Goal: Information Seeking & Learning: Get advice/opinions

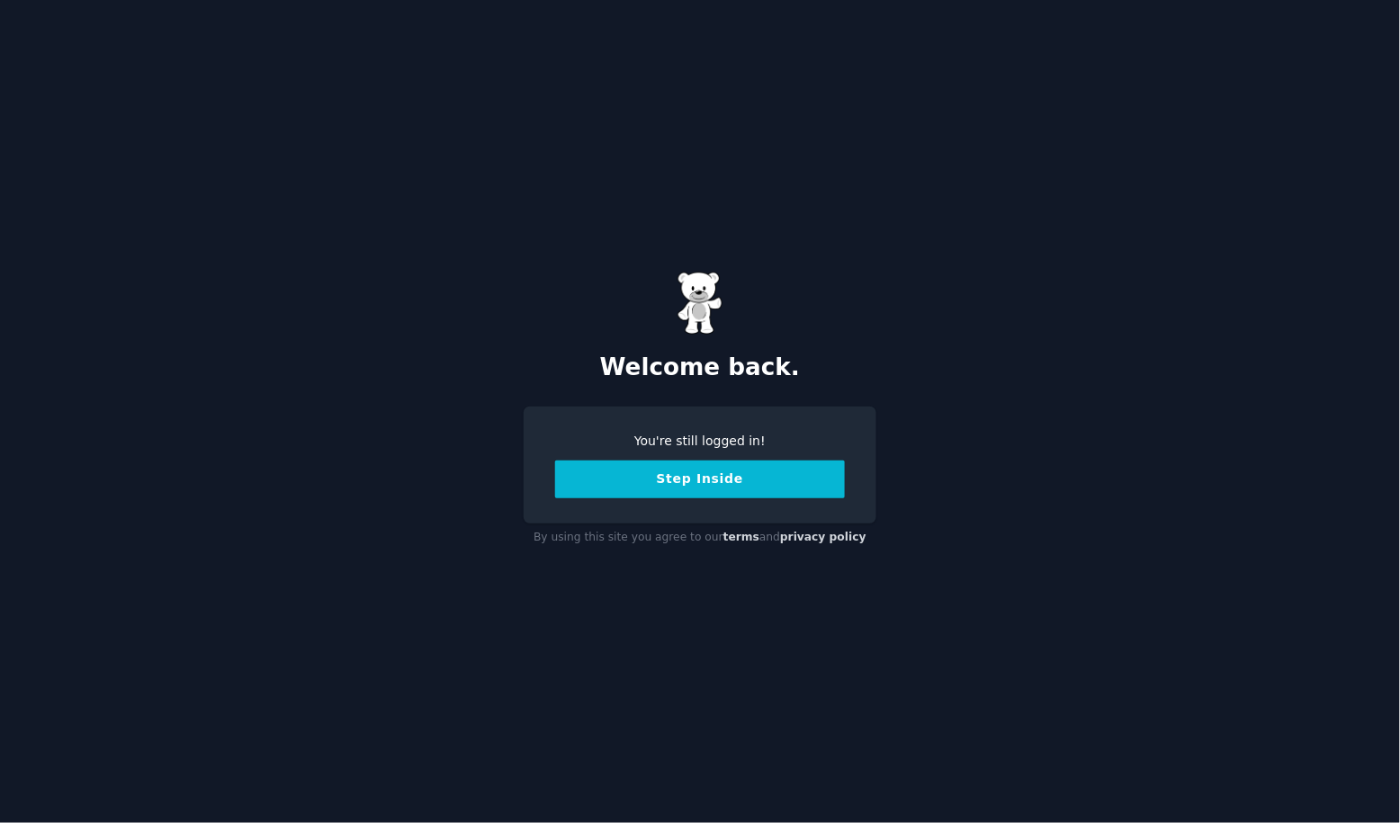
click at [742, 490] on button "Step Inside" at bounding box center [700, 480] width 290 height 38
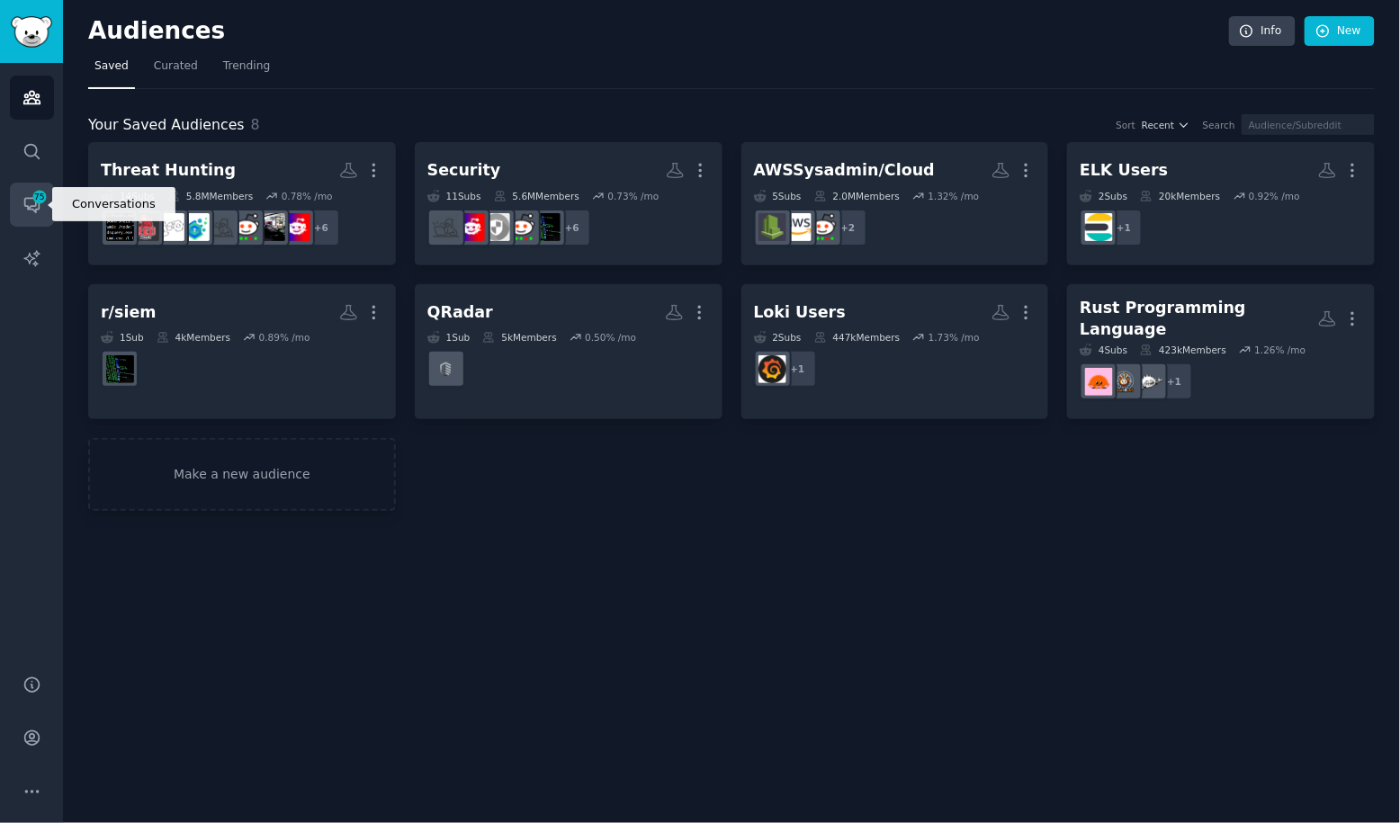
click at [42, 208] on link "Conversations 75" at bounding box center [32, 205] width 44 height 44
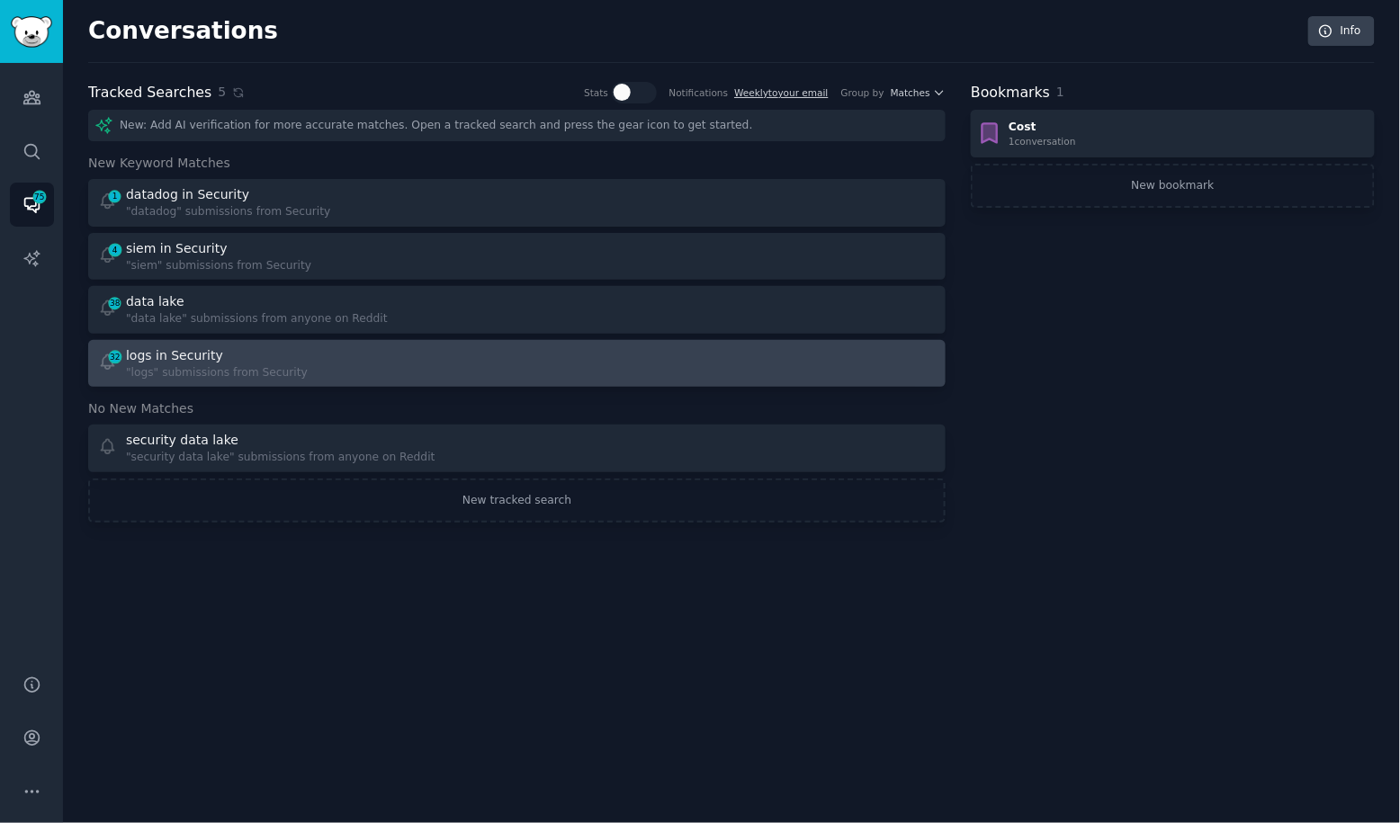
click at [277, 377] on div ""logs" submissions from Security" at bounding box center [217, 373] width 182 height 16
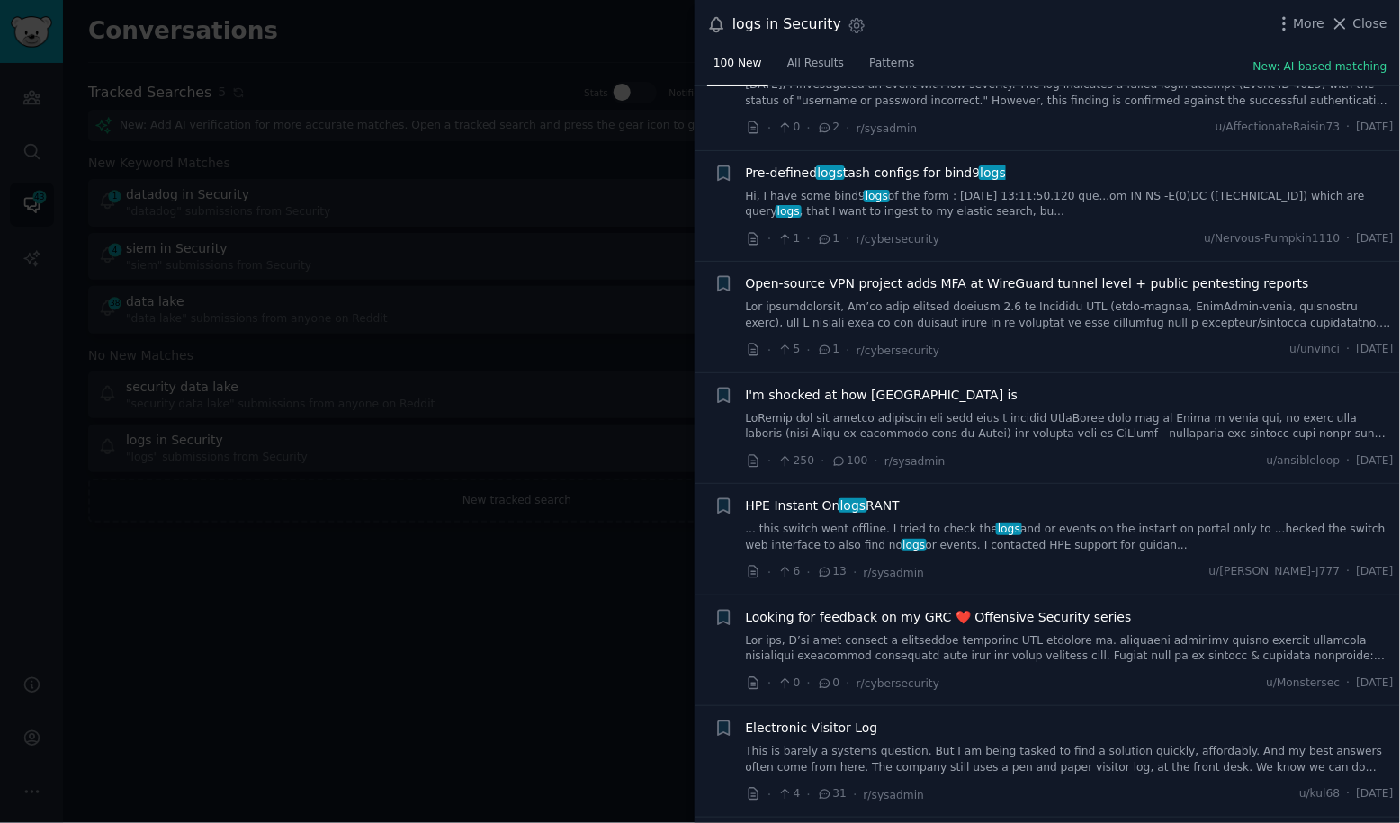
scroll to position [1407, 0]
click at [513, 650] on div at bounding box center [700, 411] width 1400 height 823
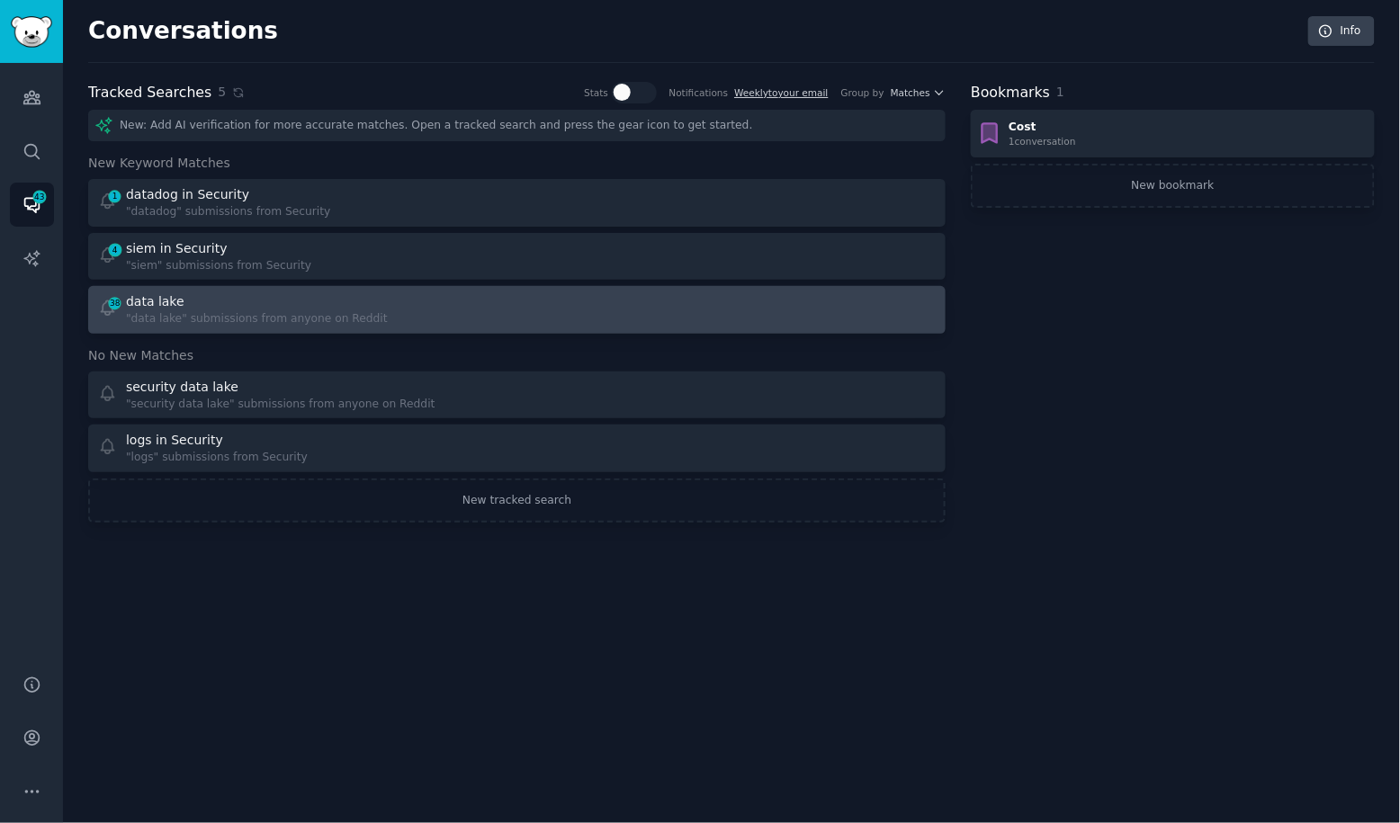
click at [320, 297] on div "data lake" at bounding box center [257, 301] width 262 height 19
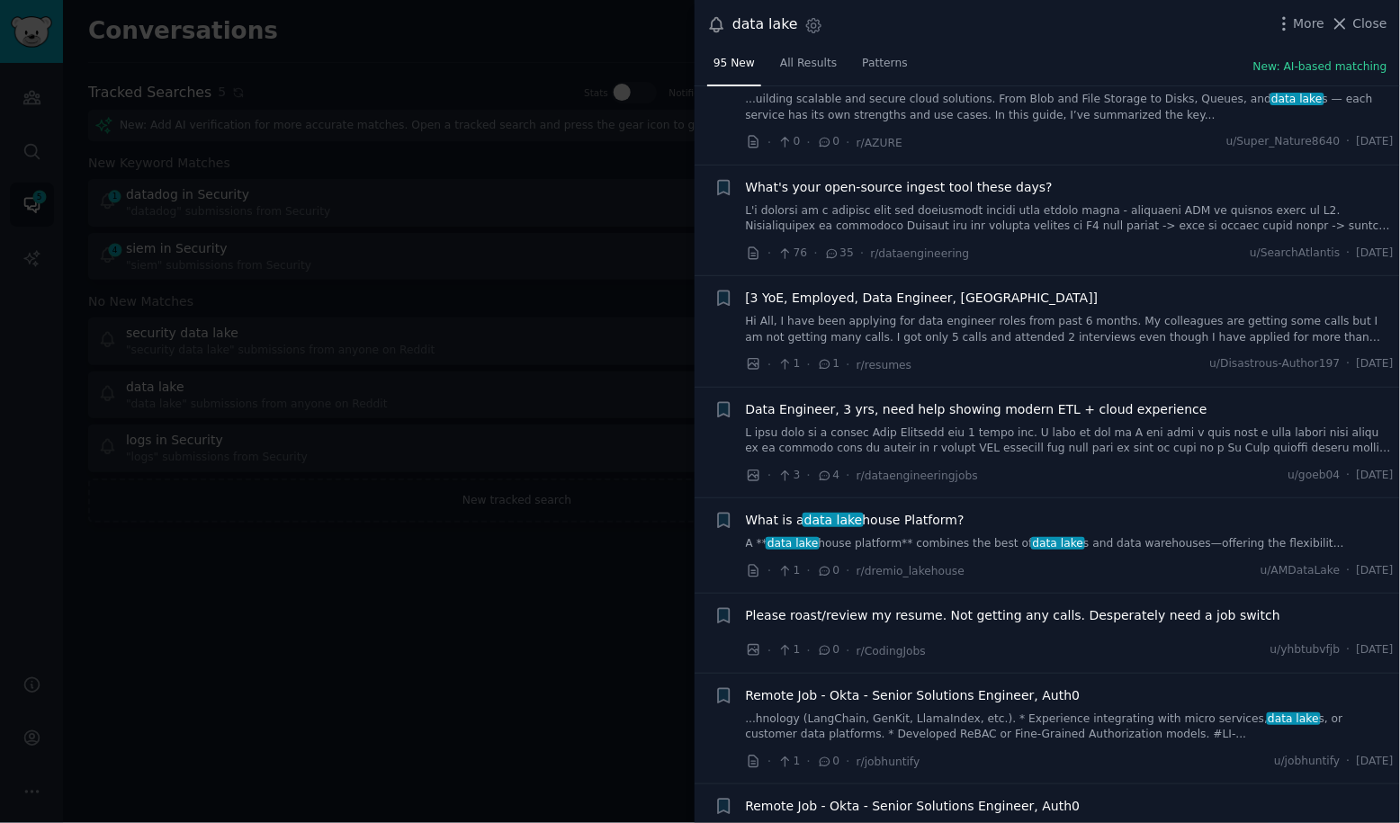
scroll to position [1217, 0]
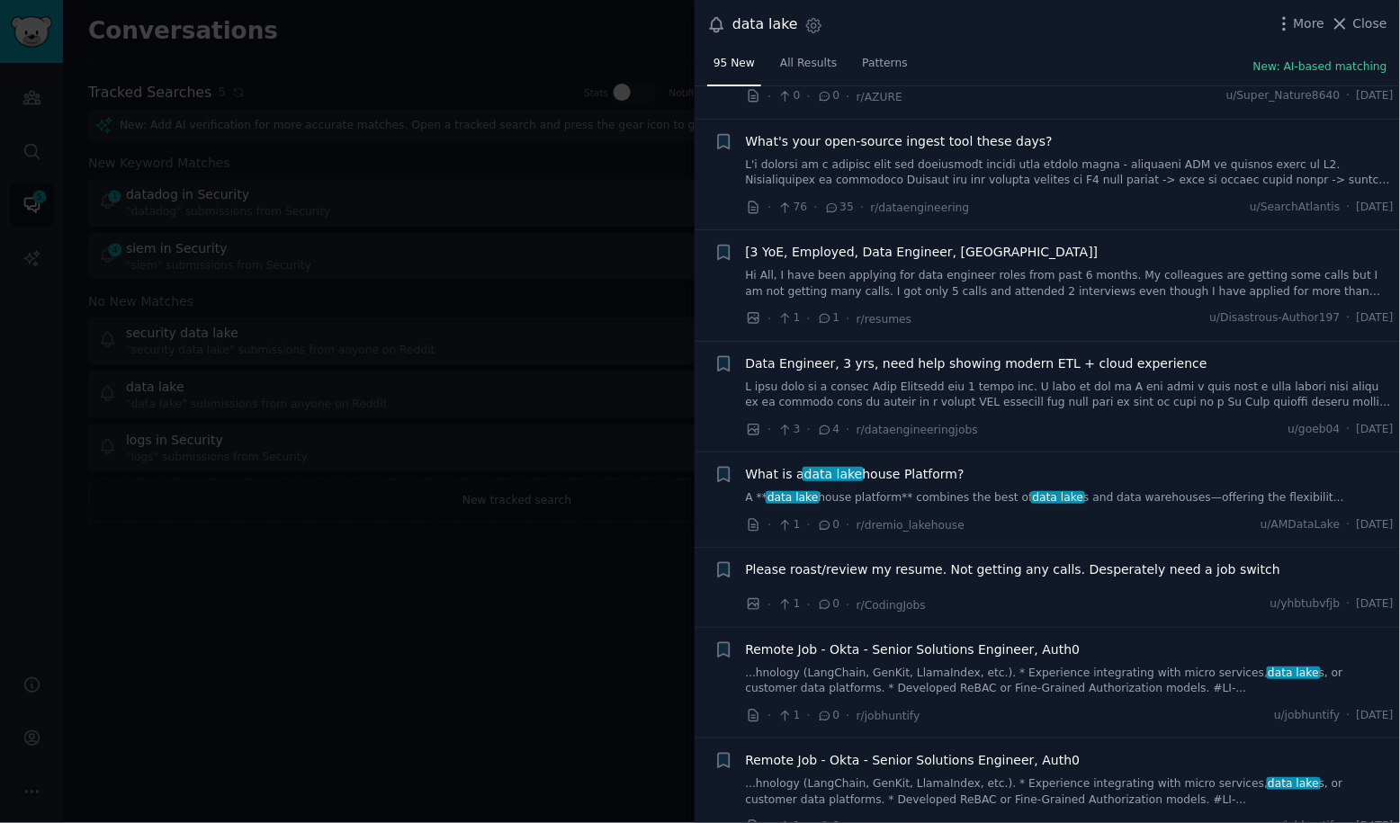
click at [382, 660] on div at bounding box center [700, 411] width 1400 height 823
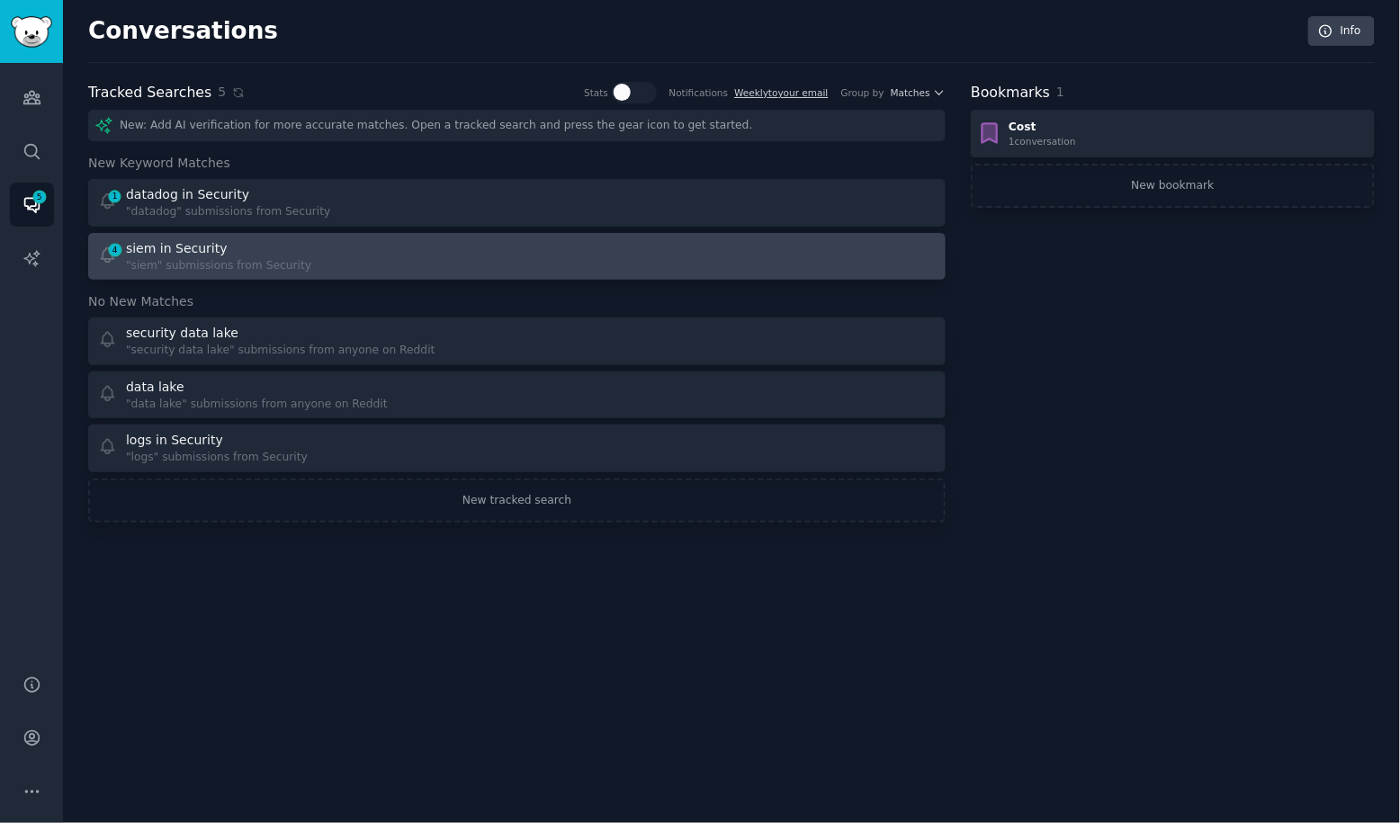
click at [325, 264] on div "4 siem in Security "siem" submissions from Security" at bounding box center [301, 256] width 407 height 35
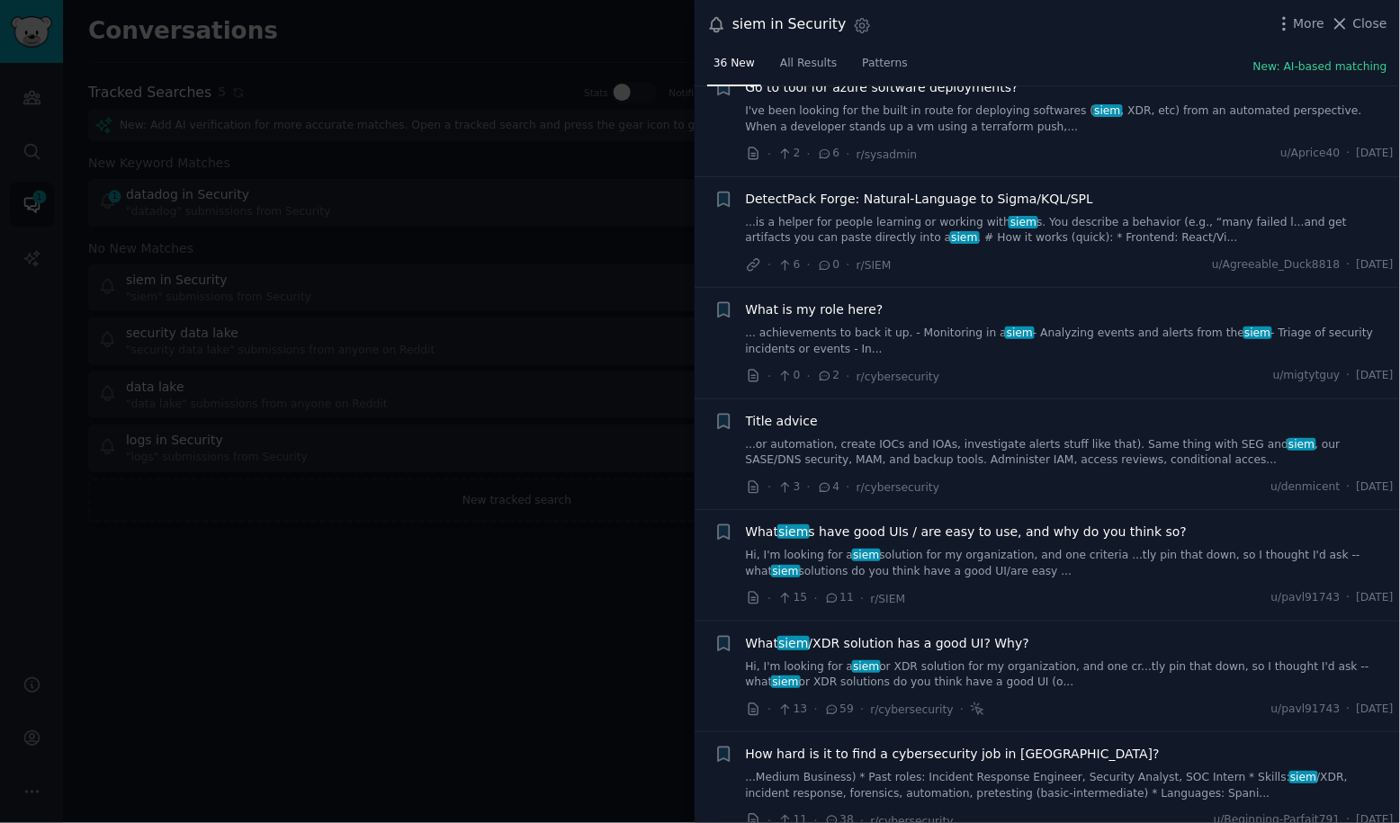
scroll to position [751, 0]
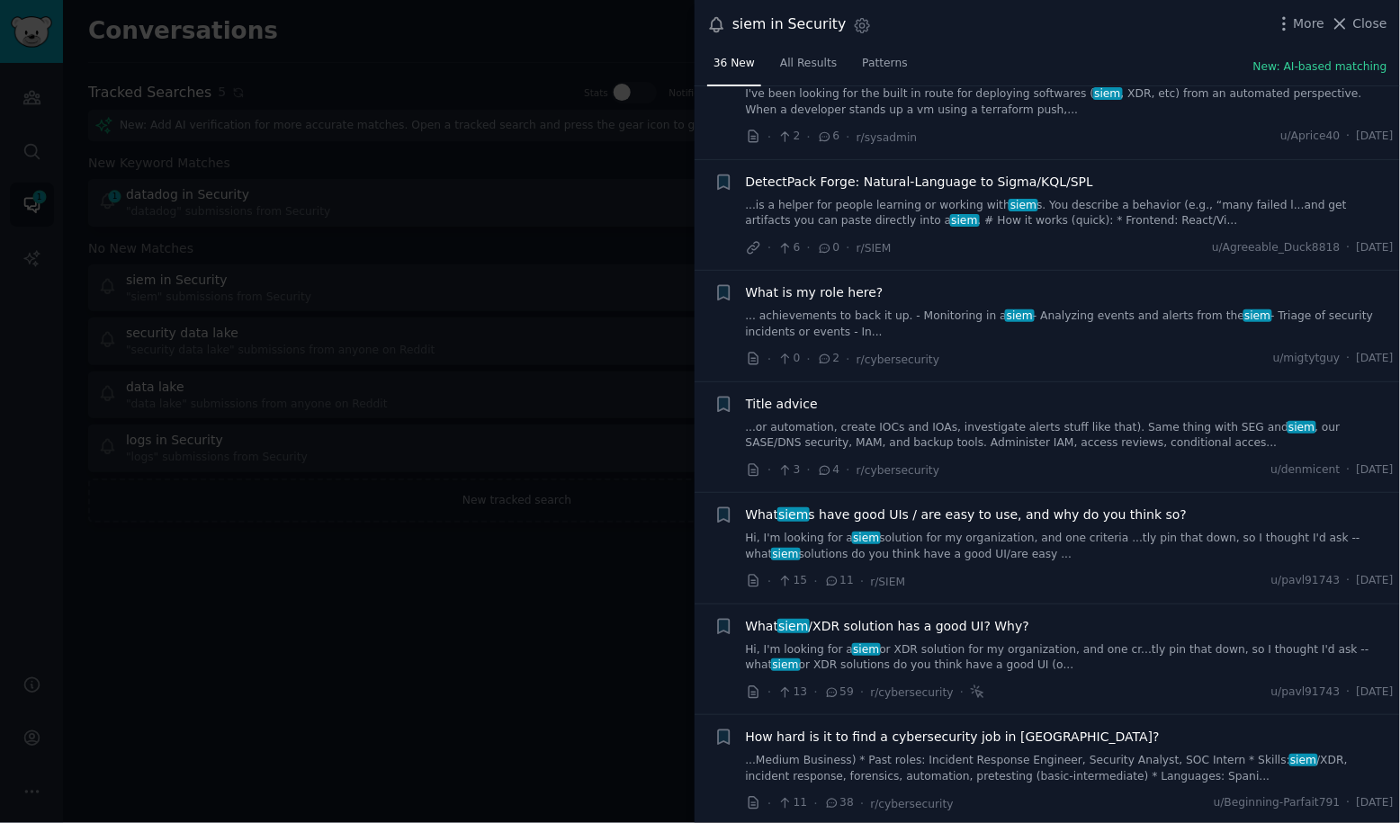
click at [988, 531] on link "Hi, I'm looking for a siem solution for my organization, and one criteria ...tl…" at bounding box center [1070, 546] width 649 height 31
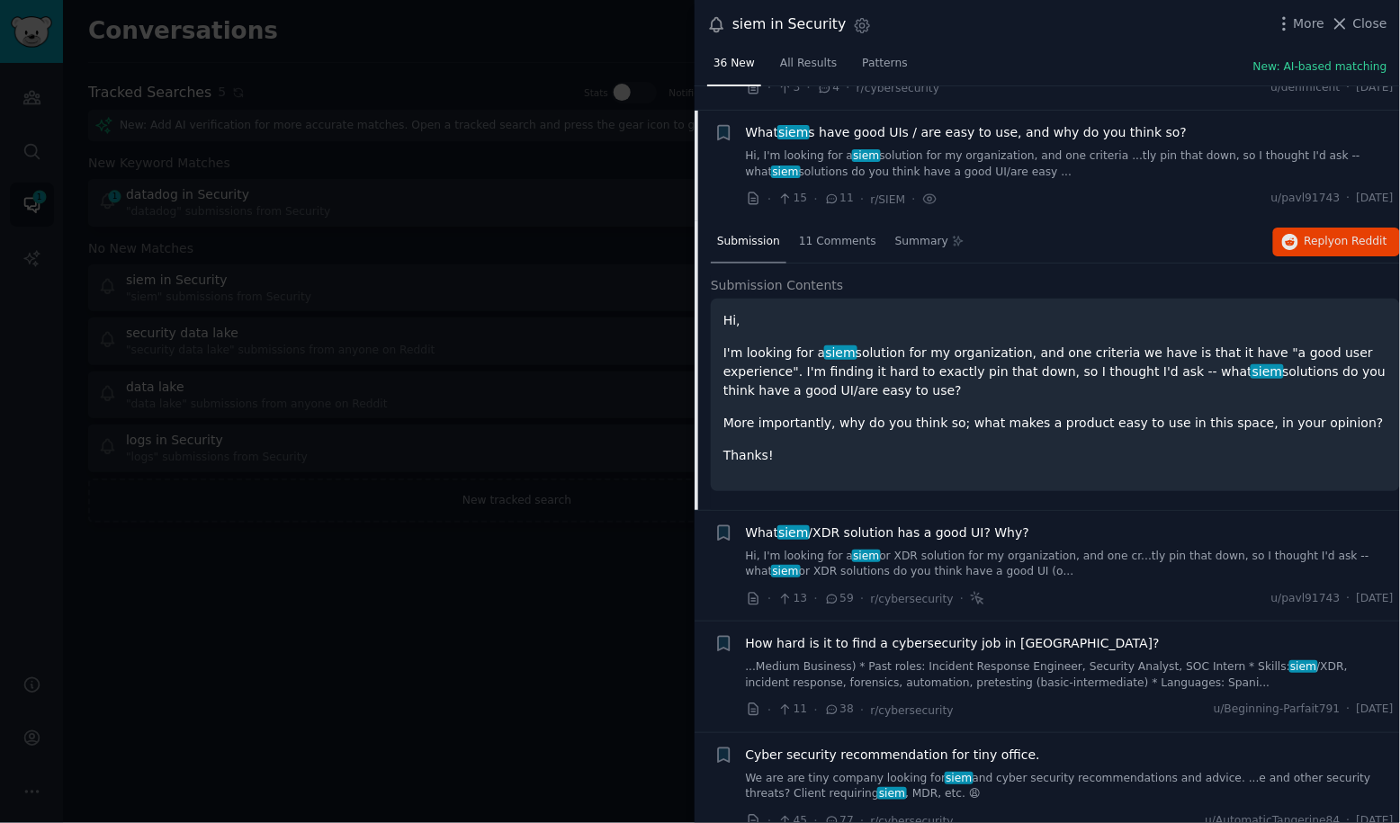
scroll to position [1135, 0]
click at [1162, 523] on div "What siem /XDR solution has a good UI? Why? Hi, I'm looking for a siem or XDR s…" at bounding box center [1070, 551] width 649 height 57
click at [1048, 548] on link "Hi, I'm looking for a siem or XDR solution for my organization, and one cr...tl…" at bounding box center [1070, 563] width 649 height 31
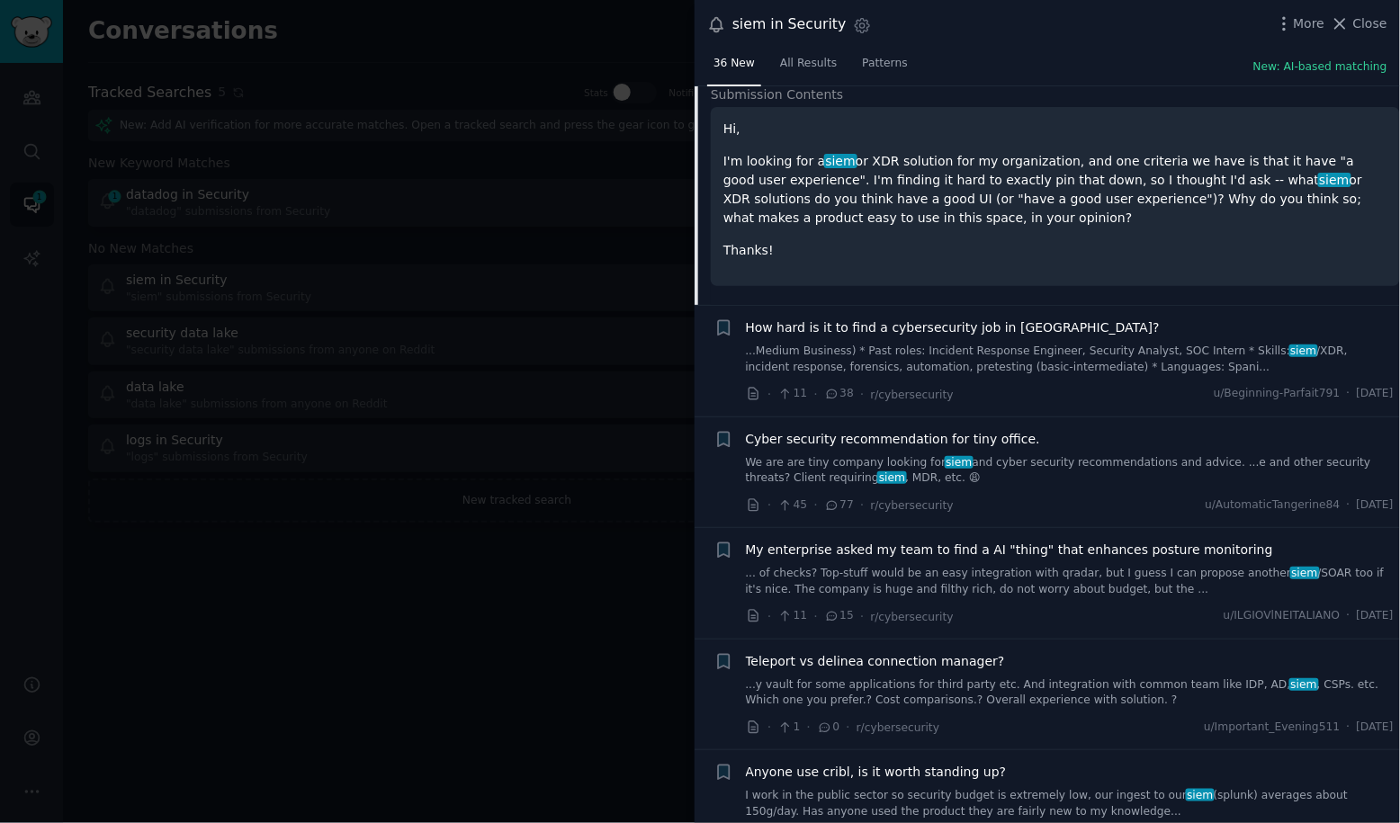
scroll to position [1691, 0]
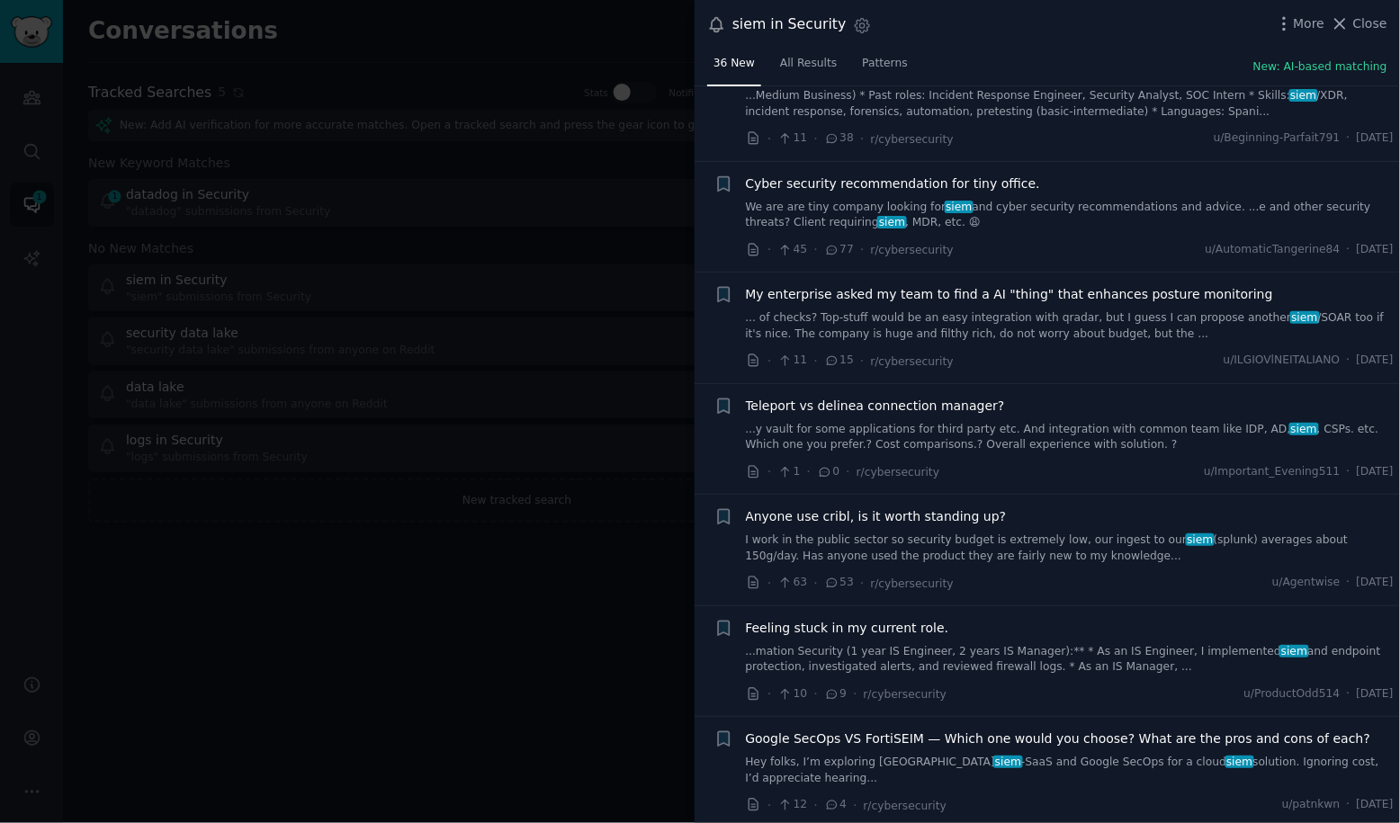
click at [466, 562] on div at bounding box center [700, 411] width 1400 height 823
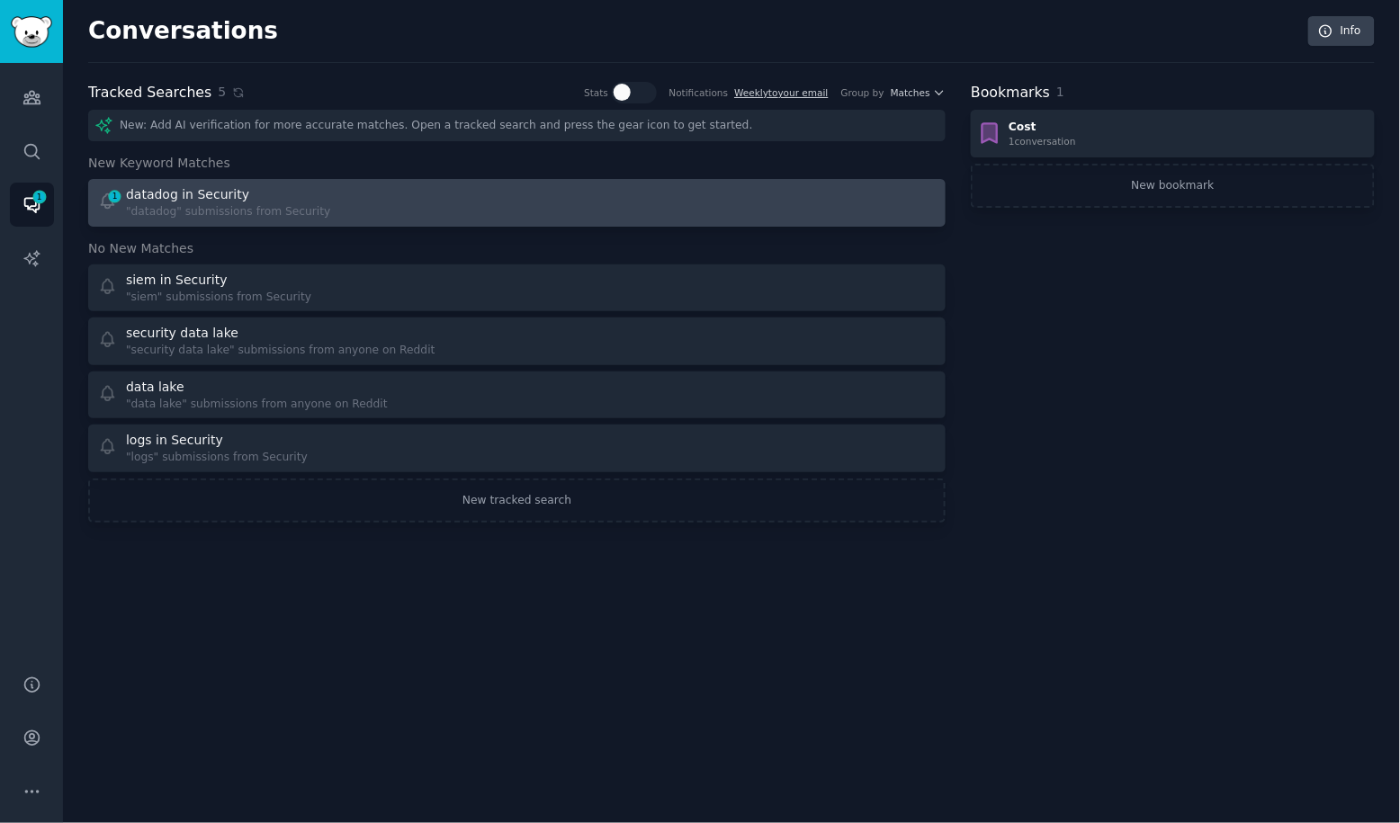
click at [290, 204] on div ""datadog" submissions from Security" at bounding box center [228, 212] width 204 height 16
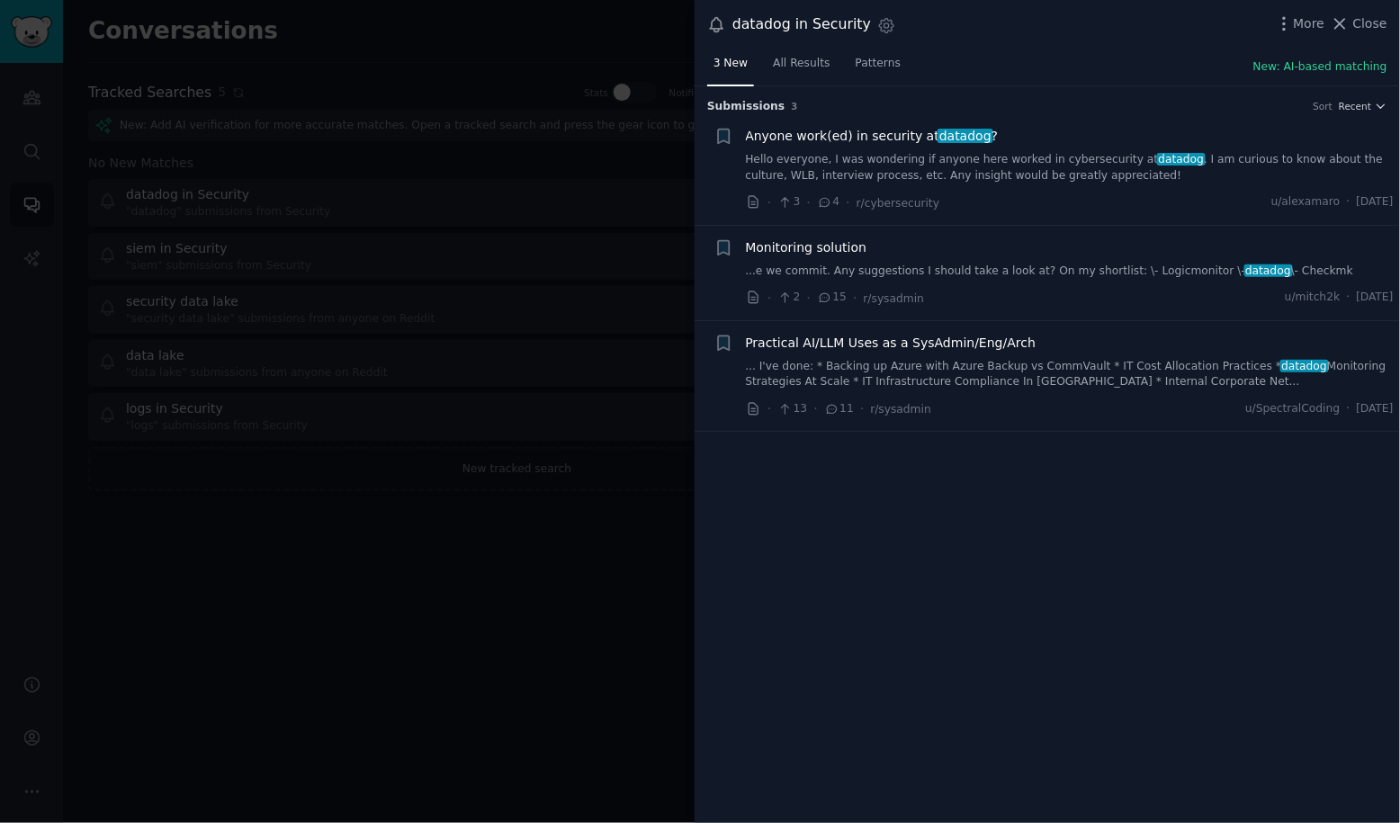
click at [1022, 245] on div "Monitoring solution" at bounding box center [1070, 247] width 649 height 19
click at [1063, 266] on link "...e we commit. Any suggestions I should take a look at? On my shortlist: \- Lo…" at bounding box center [1070, 272] width 649 height 16
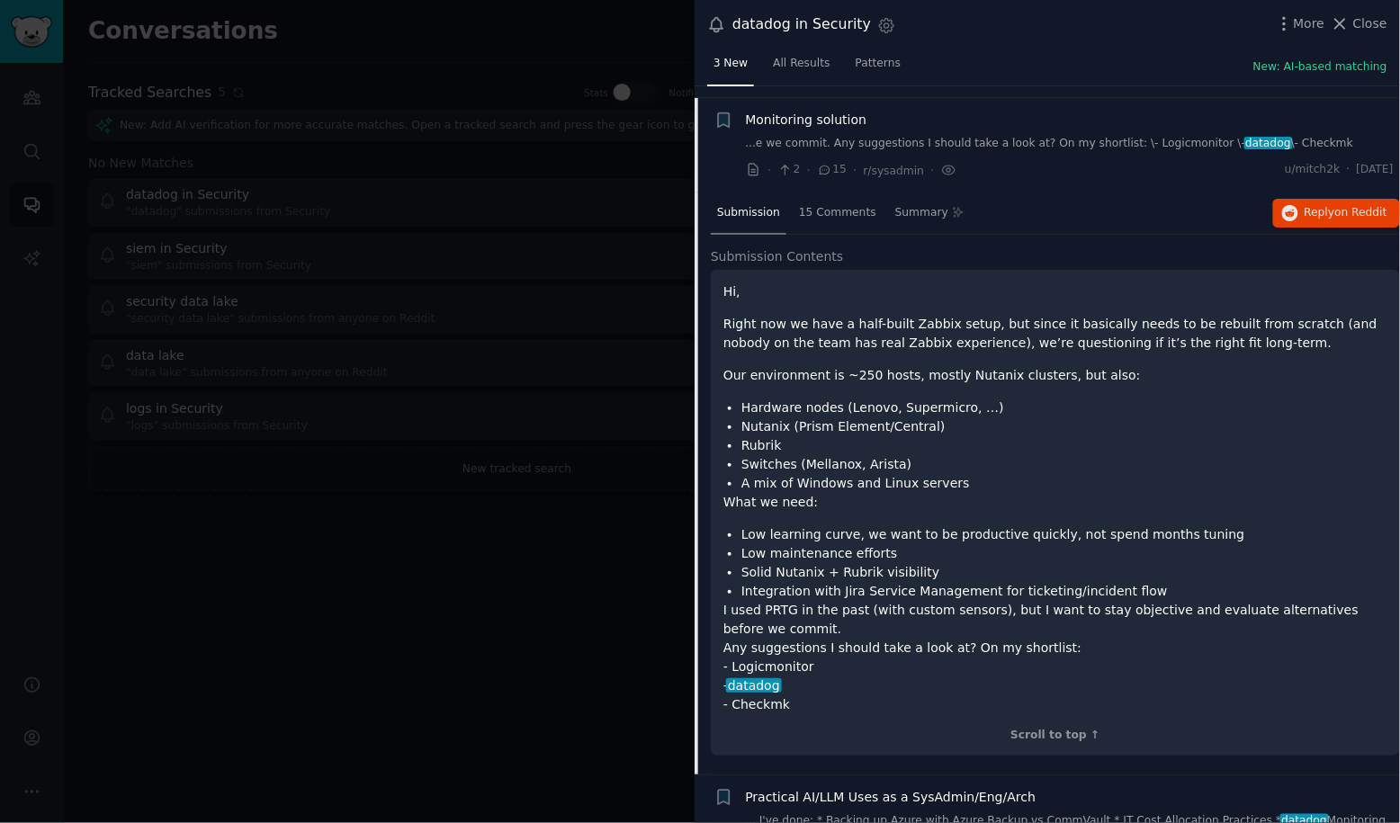
scroll to position [139, 0]
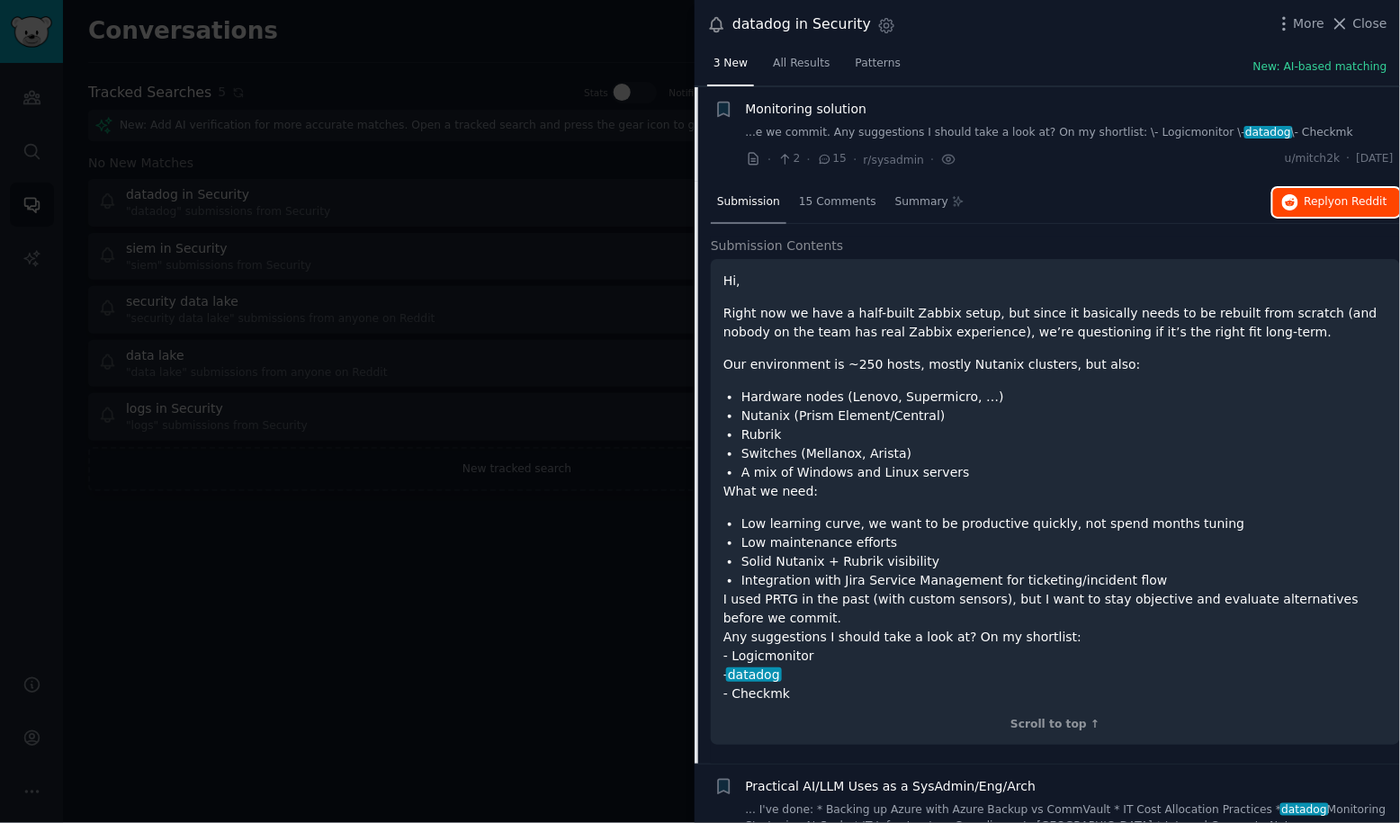
click at [1312, 208] on button "Reply on Reddit" at bounding box center [1336, 202] width 127 height 29
